Goal: Navigation & Orientation: Find specific page/section

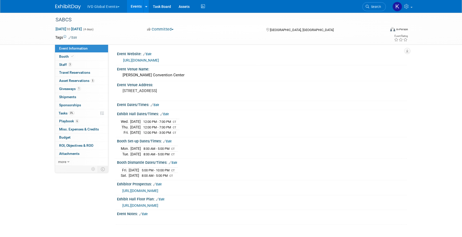
click at [112, 7] on button "IVD Global Events" at bounding box center [106, 5] width 39 height 11
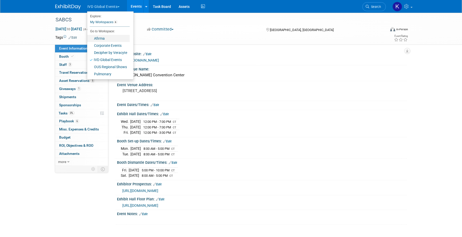
click at [108, 37] on link "Afirma" at bounding box center [108, 38] width 43 height 7
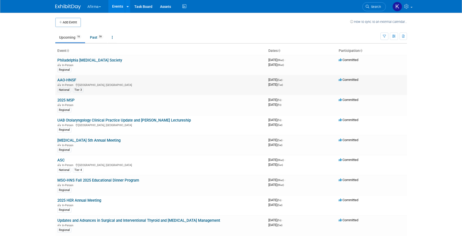
click at [66, 82] on link "AAO-HNSF" at bounding box center [66, 80] width 19 height 5
